Goal: Book appointment/travel/reservation

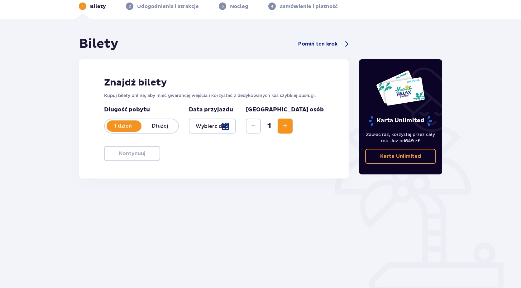
click at [206, 127] on div at bounding box center [212, 125] width 47 height 15
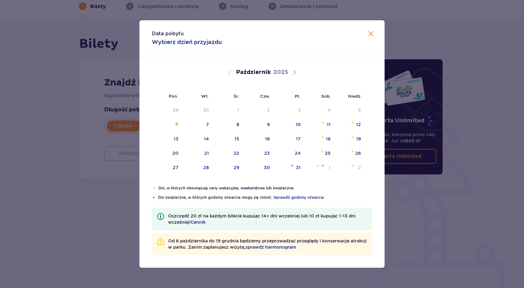
click at [299, 73] on div "[DATE]" at bounding box center [262, 72] width 206 height 7
click at [296, 72] on span "Następny miesiąc" at bounding box center [294, 72] width 7 height 7
click at [325, 123] on div "8" at bounding box center [319, 125] width 30 height 14
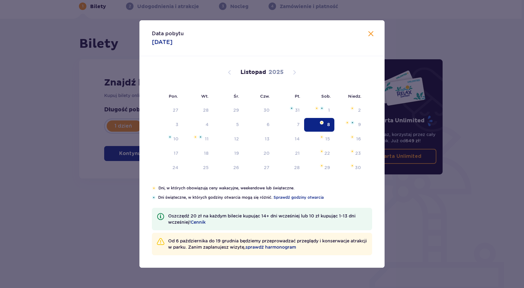
type input "[DATE]"
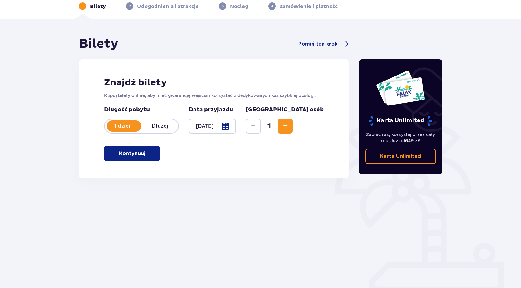
drag, startPoint x: 322, startPoint y: 133, endPoint x: 319, endPoint y: 131, distance: 3.4
click at [293, 133] on button "Zwiększ" at bounding box center [285, 125] width 15 height 15
click at [293, 131] on button "Zwiększ" at bounding box center [285, 125] width 15 height 15
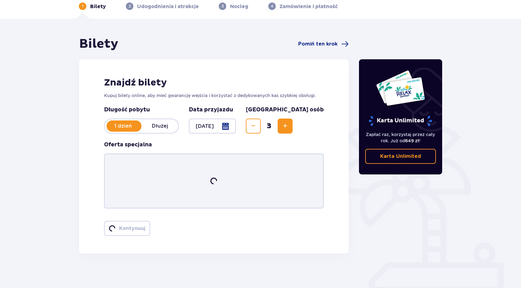
click at [293, 131] on button "Zwiększ" at bounding box center [285, 125] width 15 height 15
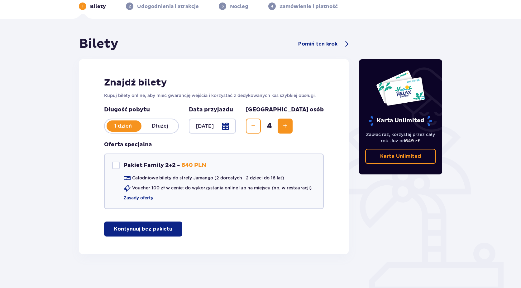
scroll to position [33, 0]
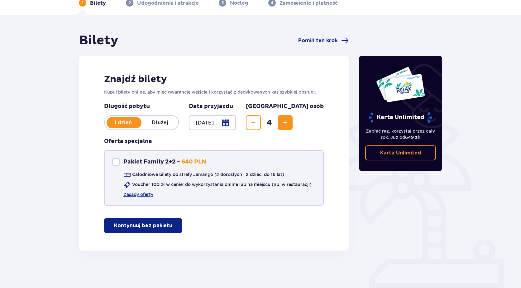
click at [115, 161] on div "Pakiet Family 2+2" at bounding box center [115, 161] width 7 height 7
checkbox input "true"
click at [134, 193] on link "Zasady oferty" at bounding box center [138, 194] width 30 height 6
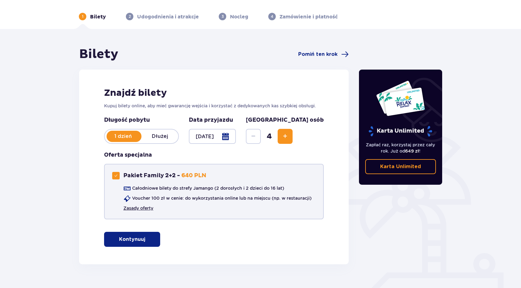
scroll to position [0, 0]
